Goal: Check status

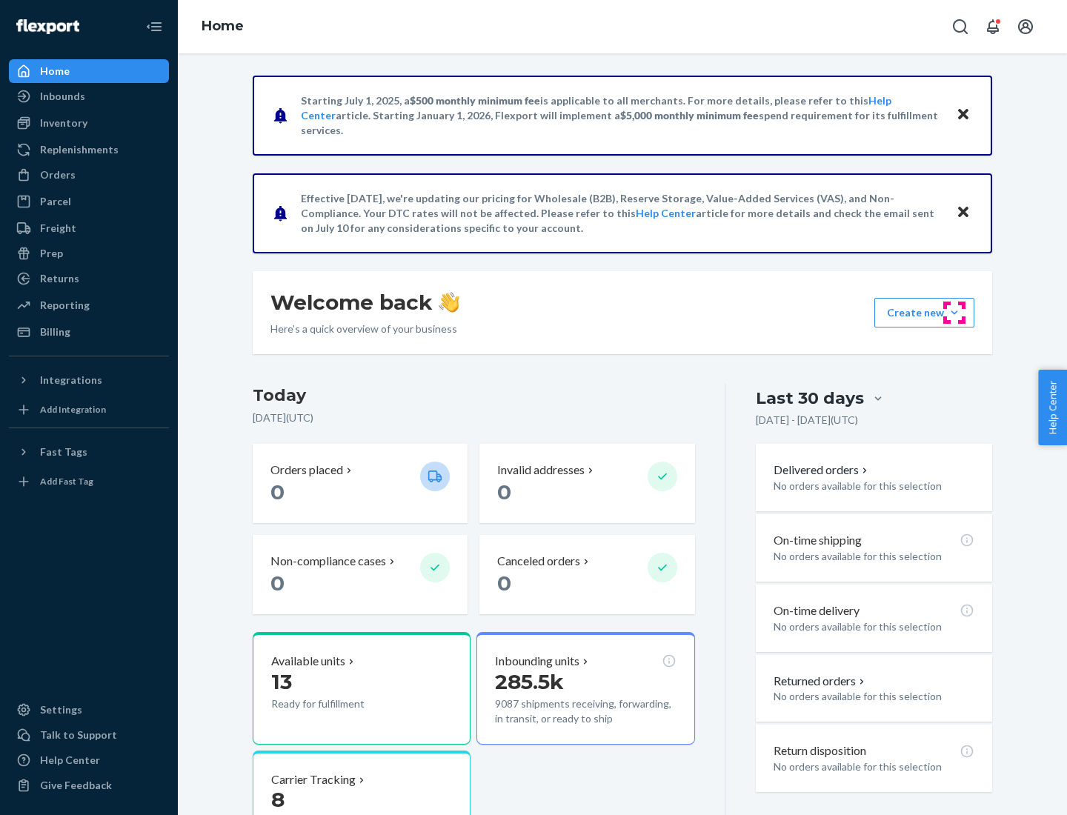
click at [955, 313] on button "Create new Create new inbound Create new order Create new product" at bounding box center [925, 313] width 100 height 30
click at [62, 96] on div "Inbounds" at bounding box center [62, 96] width 45 height 15
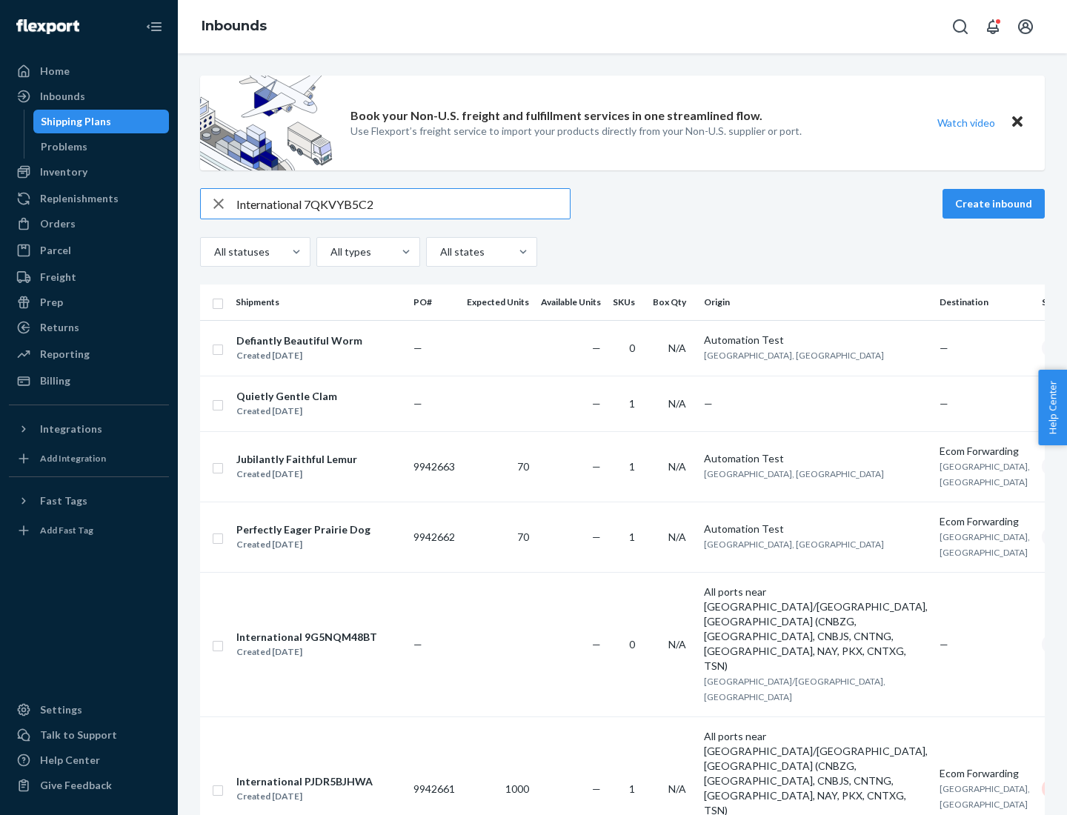
type input "International 7QKVYB5C29"
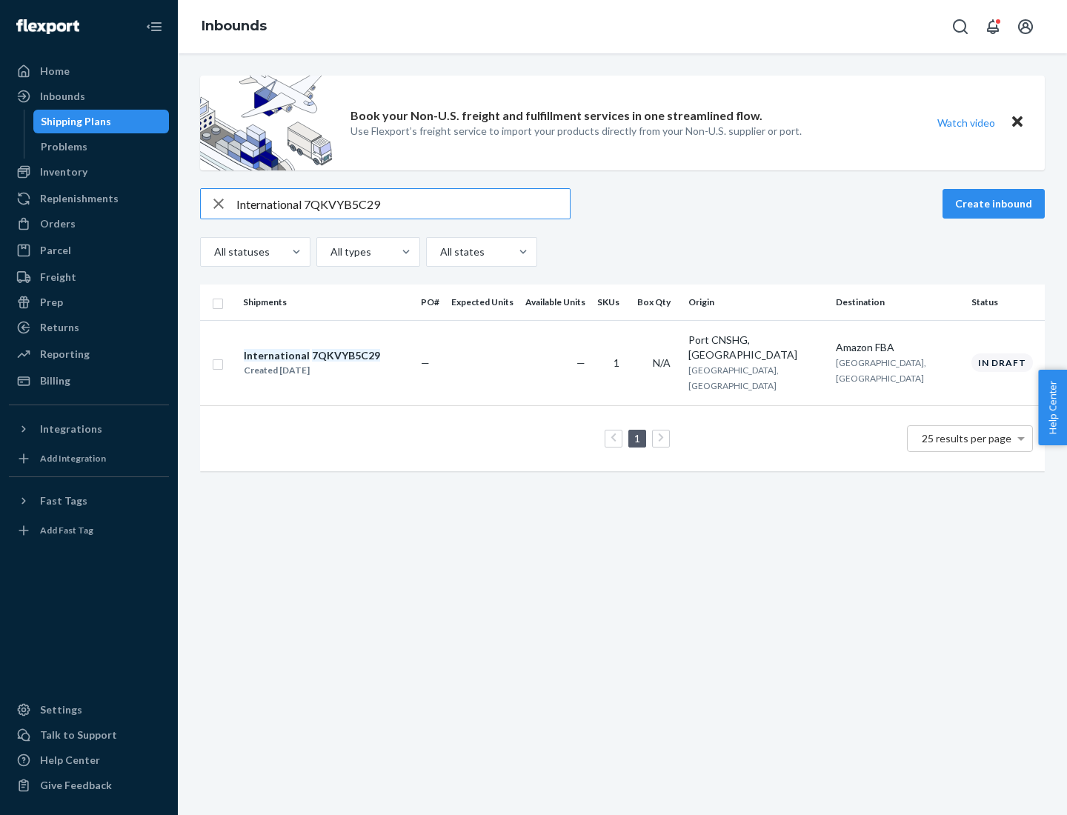
click at [337, 363] on div "Created [DATE]" at bounding box center [312, 370] width 136 height 15
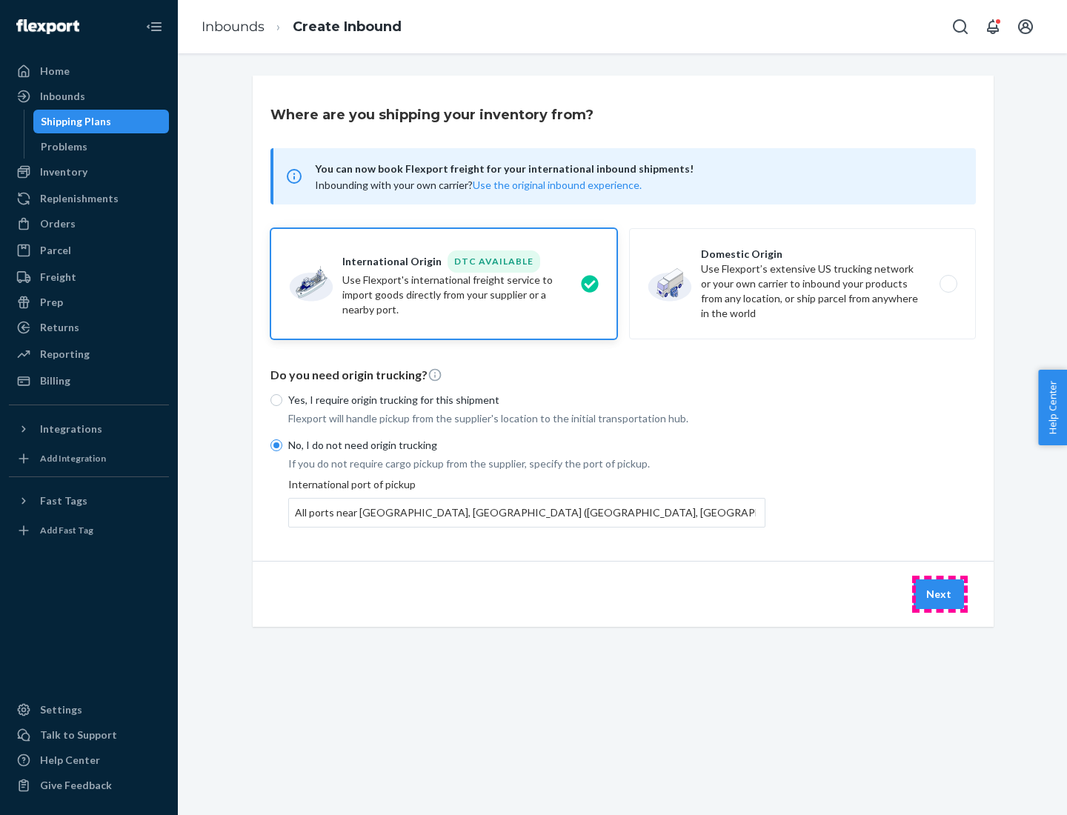
click at [940, 594] on button "Next" at bounding box center [939, 595] width 50 height 30
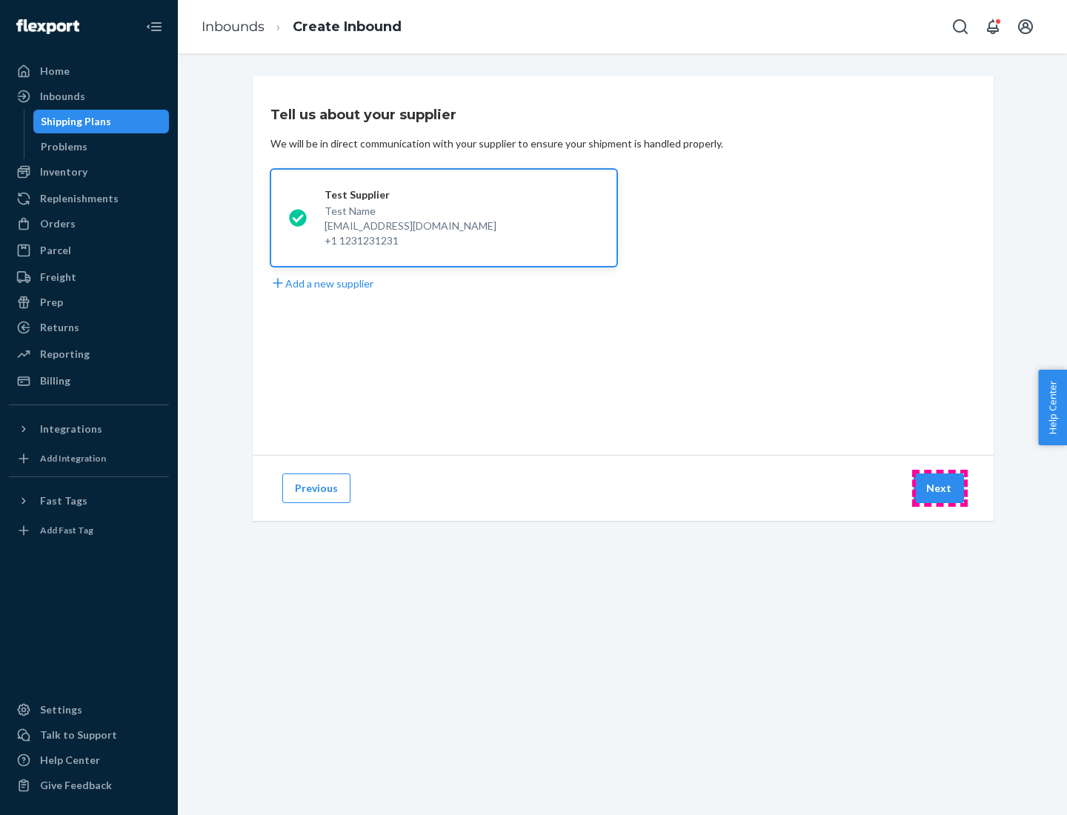
click at [940, 488] on button "Next" at bounding box center [939, 489] width 50 height 30
